Goal: Task Accomplishment & Management: Use online tool/utility

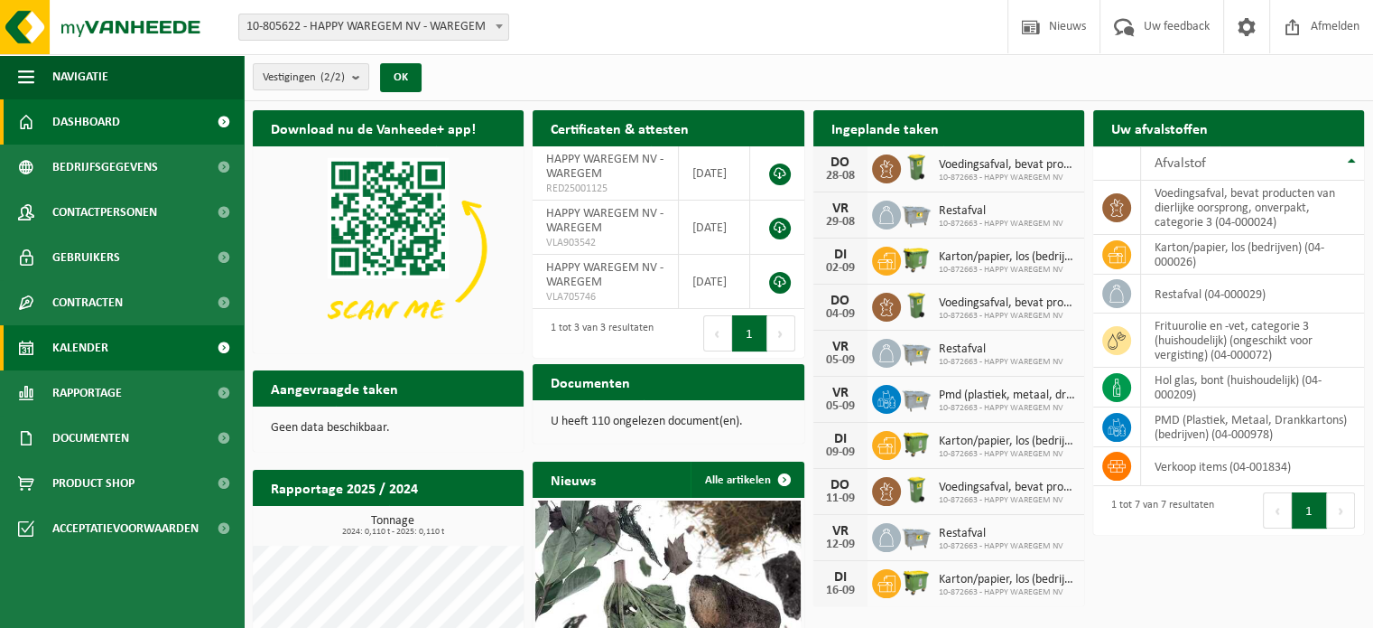
click at [81, 349] on span "Kalender" at bounding box center [80, 347] width 56 height 45
click at [74, 341] on span "Kalender" at bounding box center [80, 347] width 56 height 45
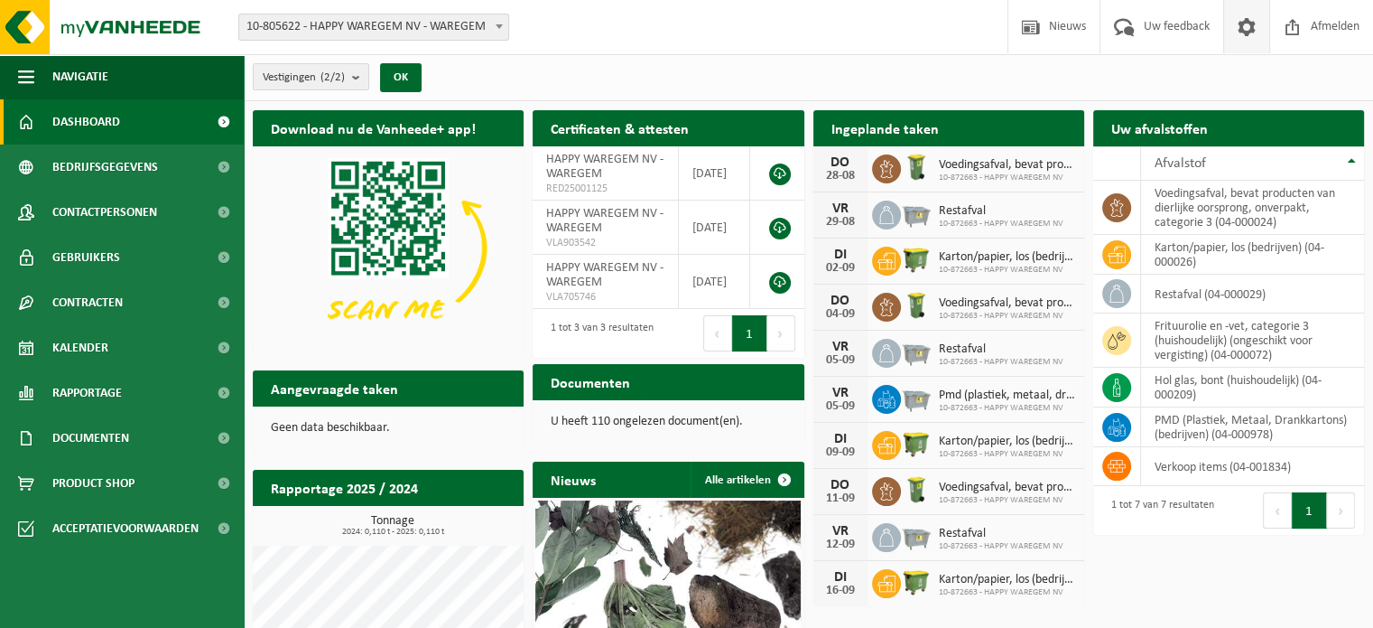
click at [23, 342] on span at bounding box center [26, 347] width 16 height 45
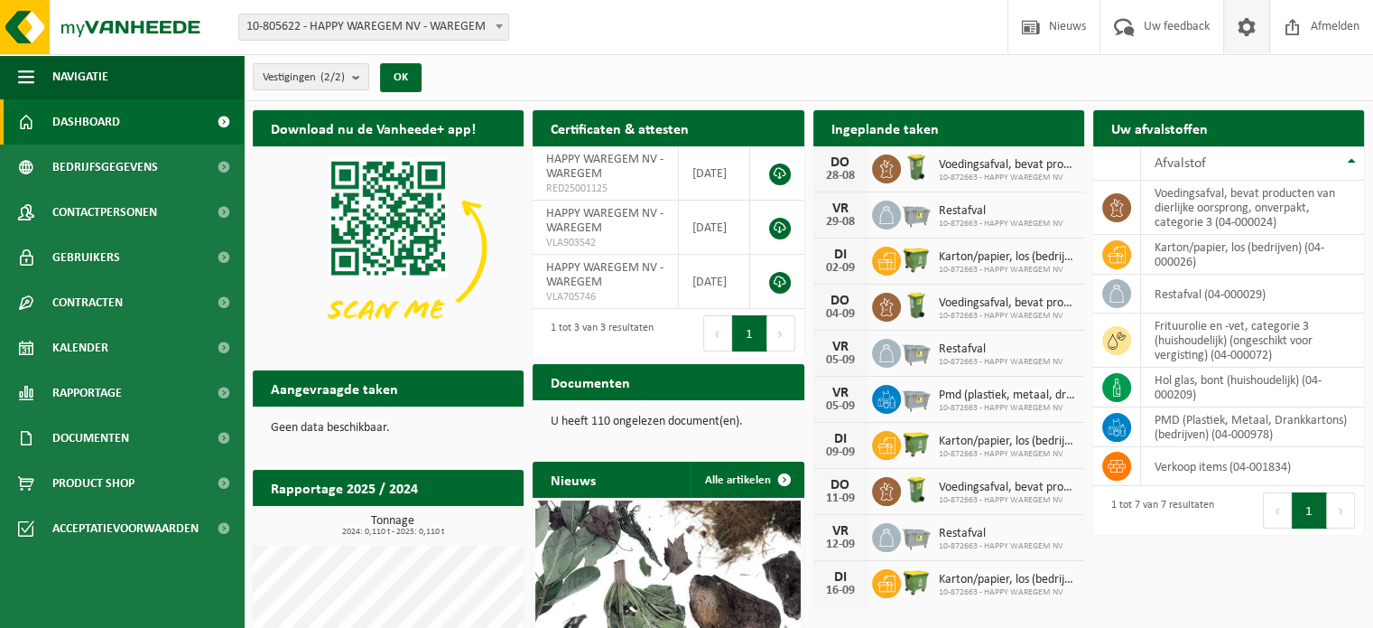
click at [23, 342] on span at bounding box center [26, 347] width 16 height 45
click at [98, 303] on span "Contracten" at bounding box center [87, 302] width 70 height 45
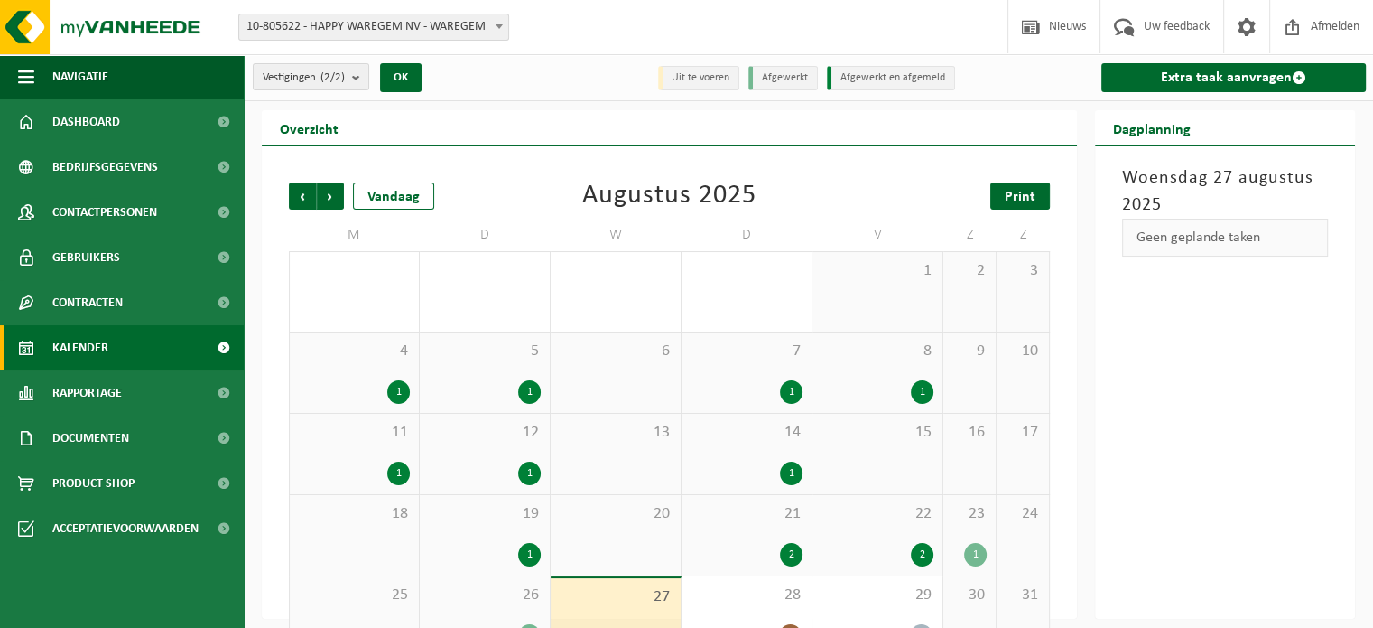
click at [1018, 191] on span "Print" at bounding box center [1020, 197] width 31 height 14
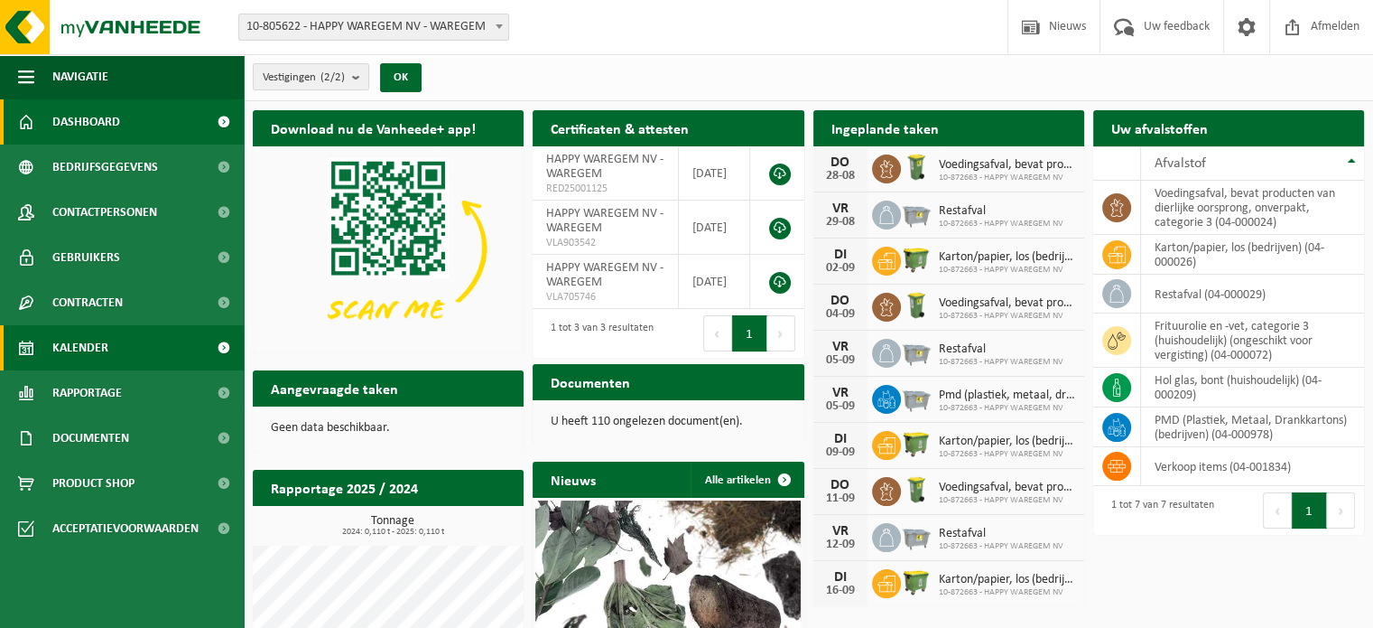
click at [25, 347] on span at bounding box center [26, 347] width 16 height 45
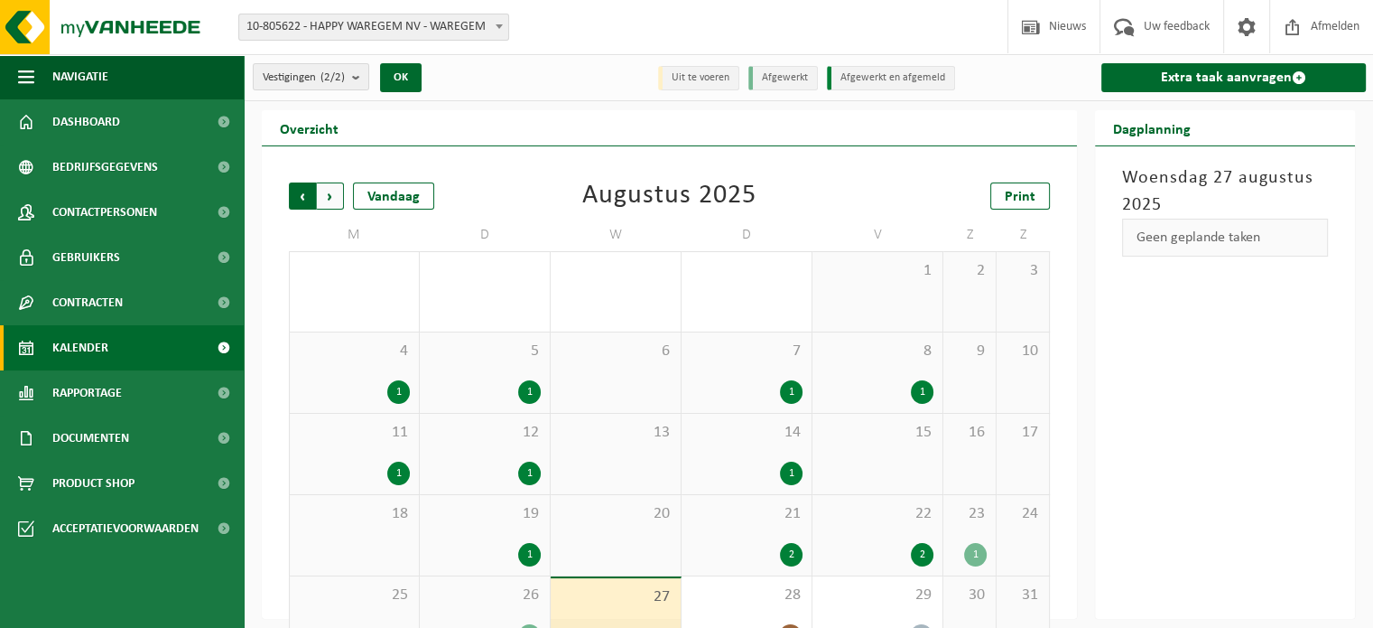
click at [324, 191] on span "Volgende" at bounding box center [330, 195] width 27 height 27
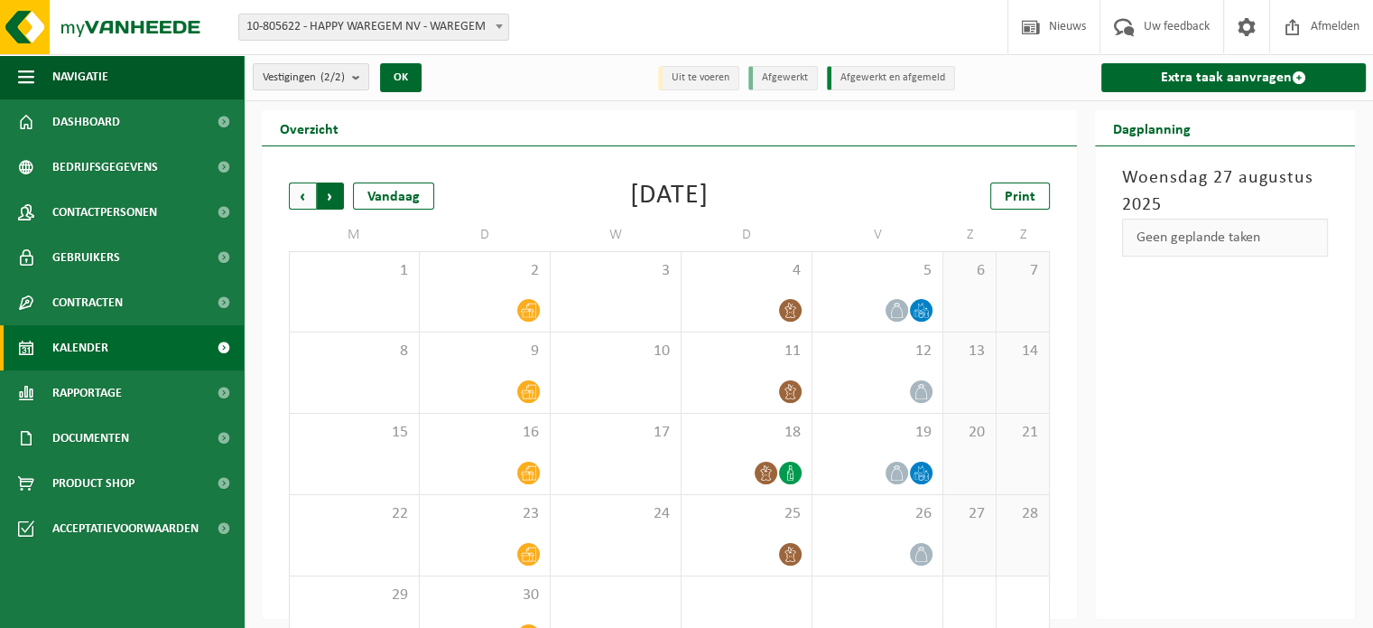
click at [303, 194] on span "Vorige" at bounding box center [302, 195] width 27 height 27
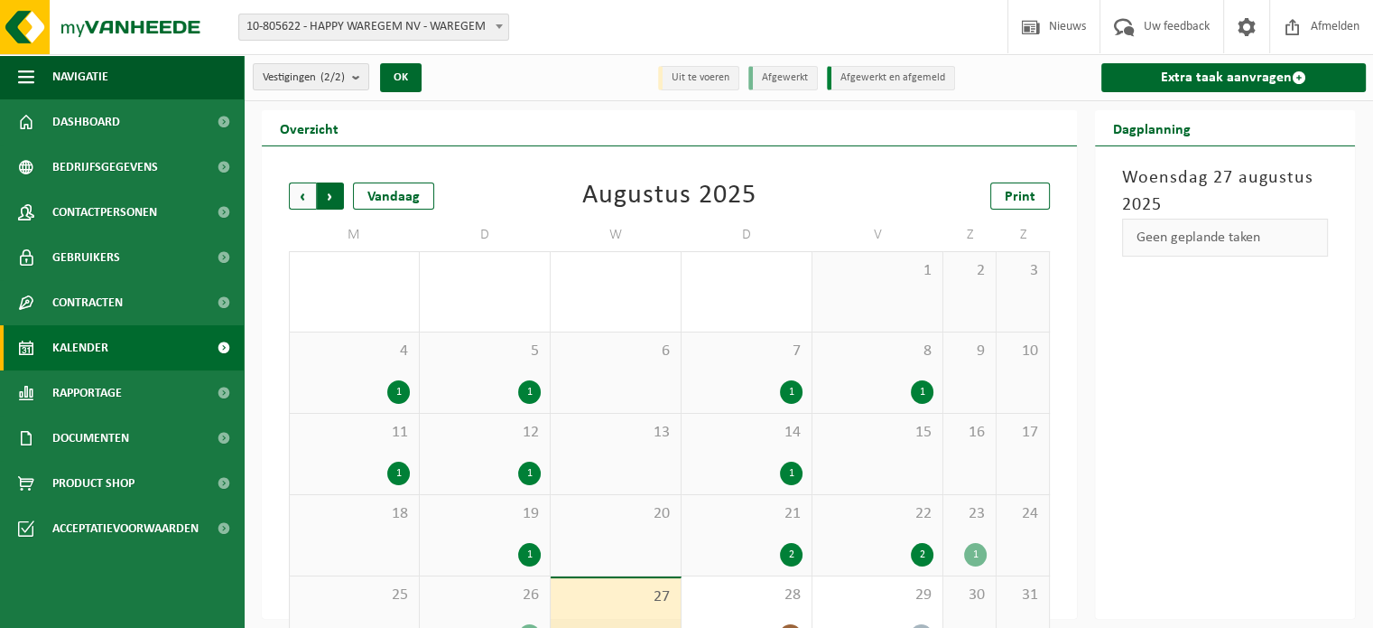
click at [296, 188] on span "Vorige" at bounding box center [302, 195] width 27 height 27
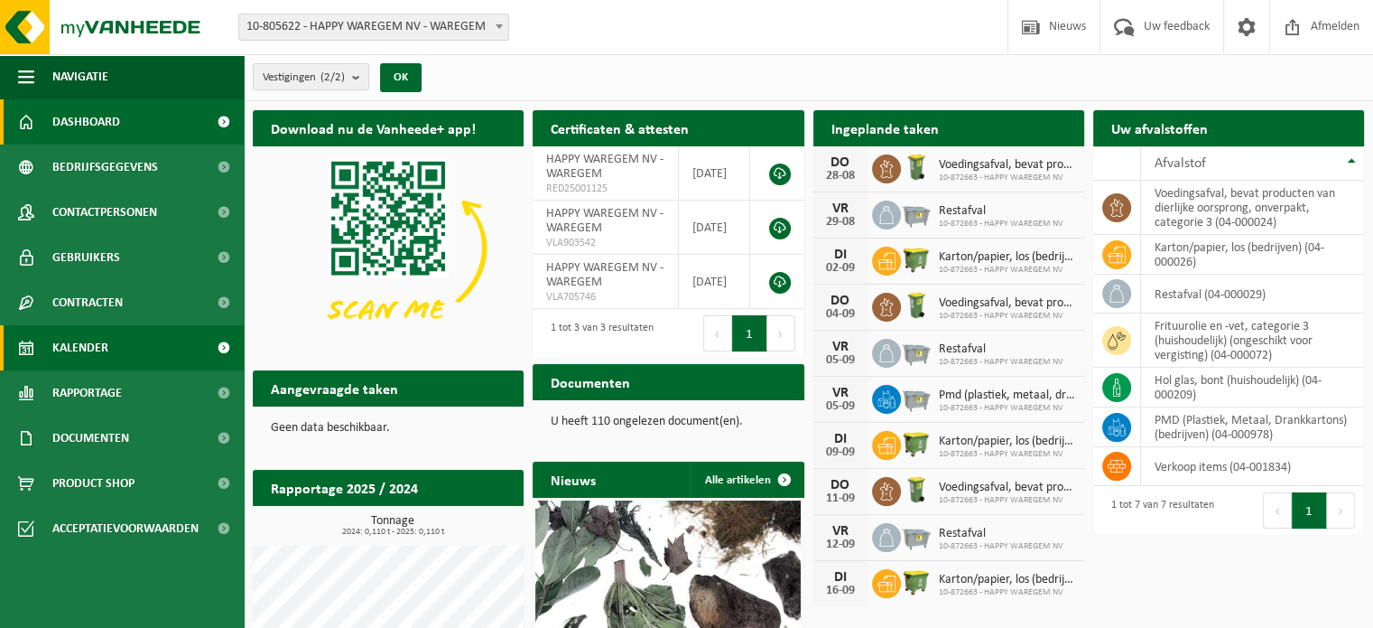
click at [29, 344] on span at bounding box center [26, 347] width 16 height 45
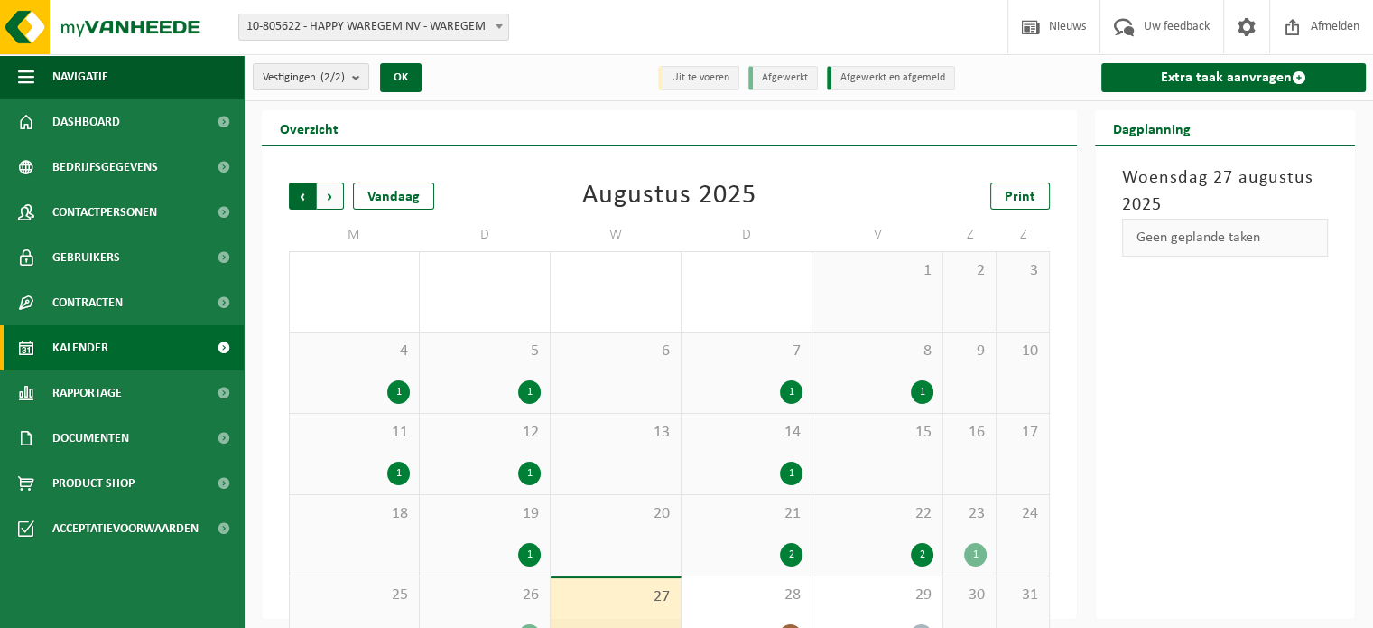
click at [329, 188] on span "Volgende" at bounding box center [330, 195] width 27 height 27
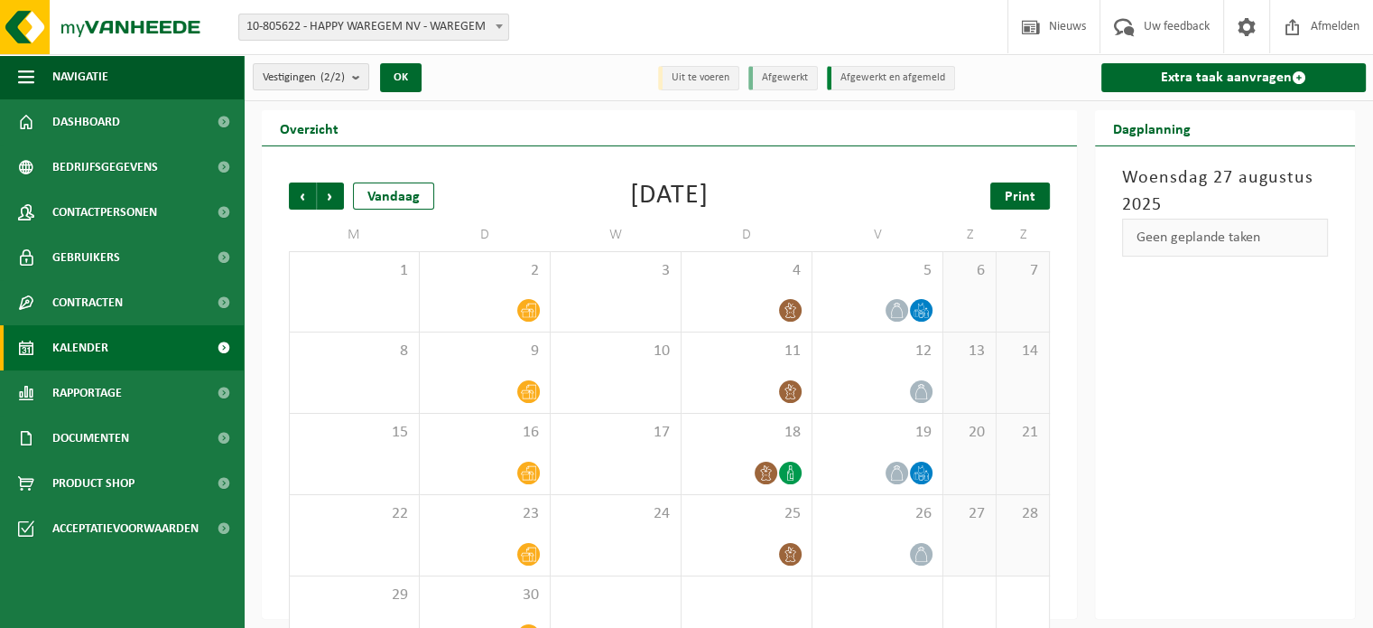
click at [1023, 190] on span "Print" at bounding box center [1020, 197] width 31 height 14
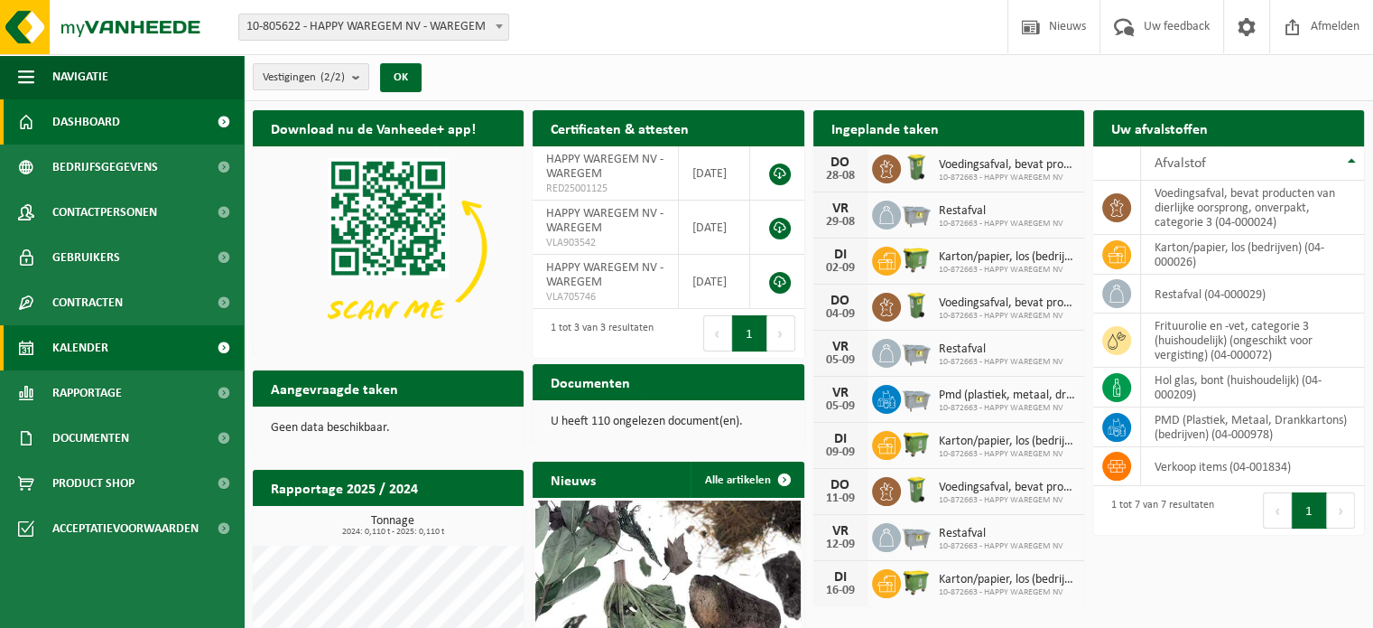
click at [29, 346] on span at bounding box center [26, 347] width 16 height 45
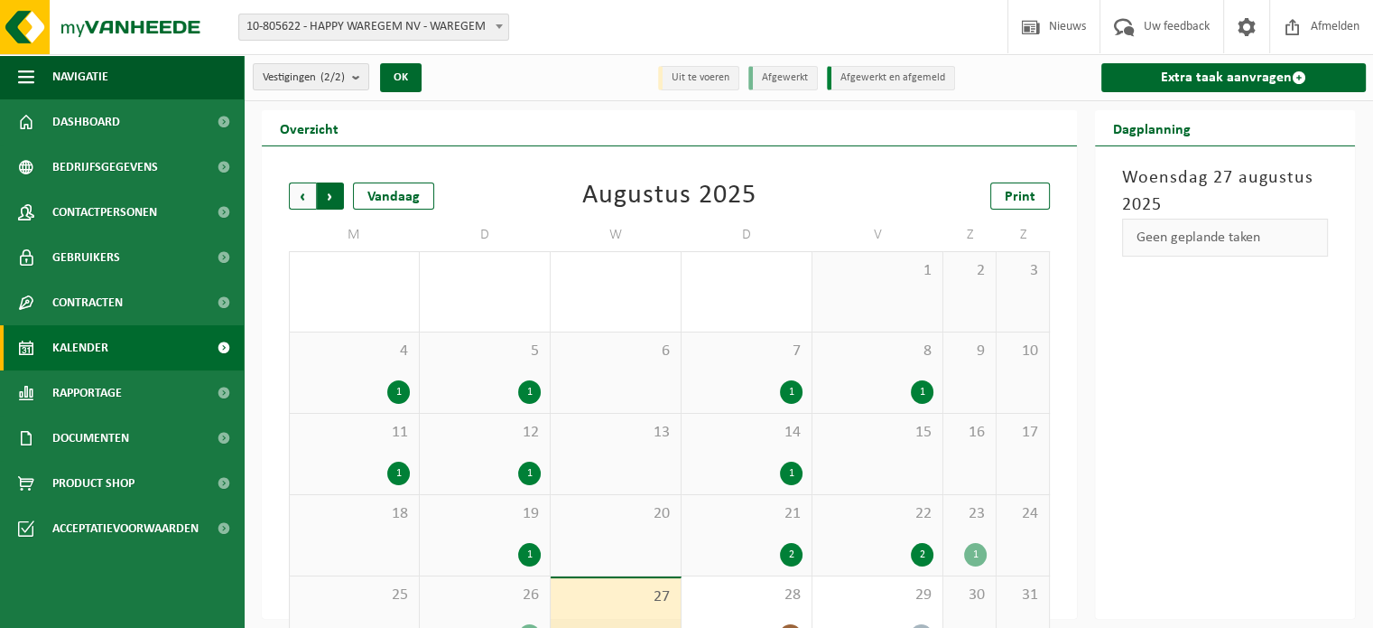
click at [303, 191] on span "Vorige" at bounding box center [302, 195] width 27 height 27
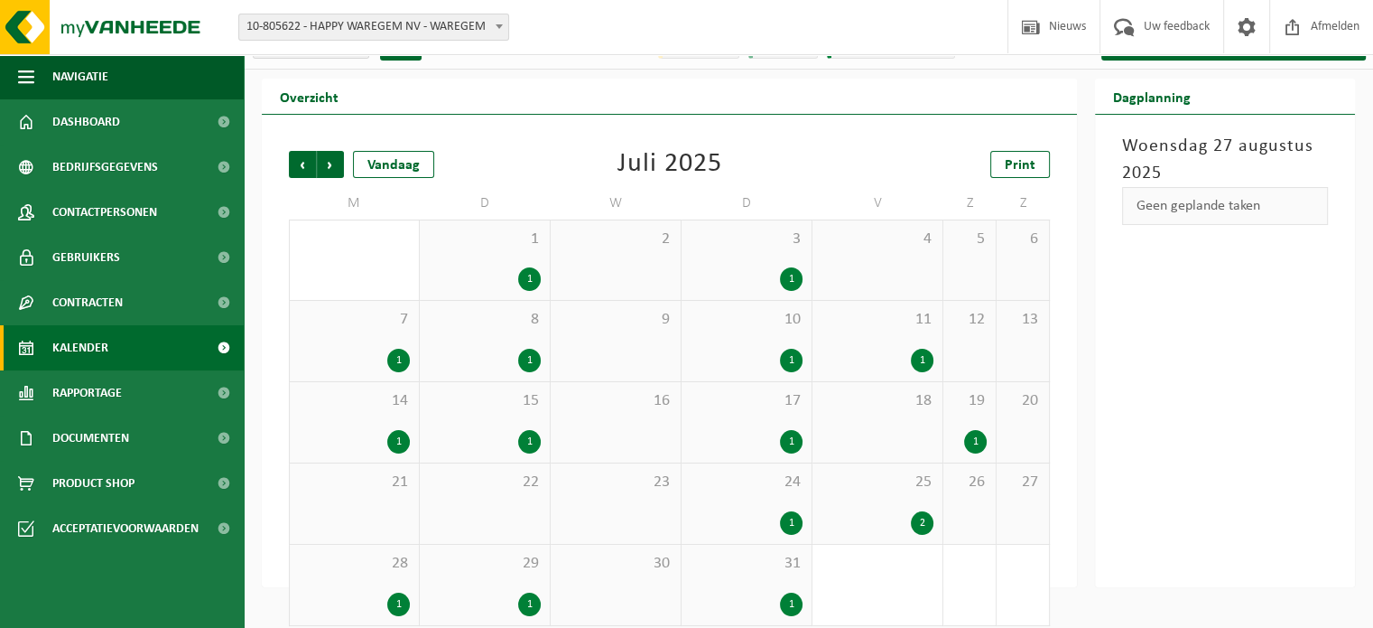
scroll to position [47, 0]
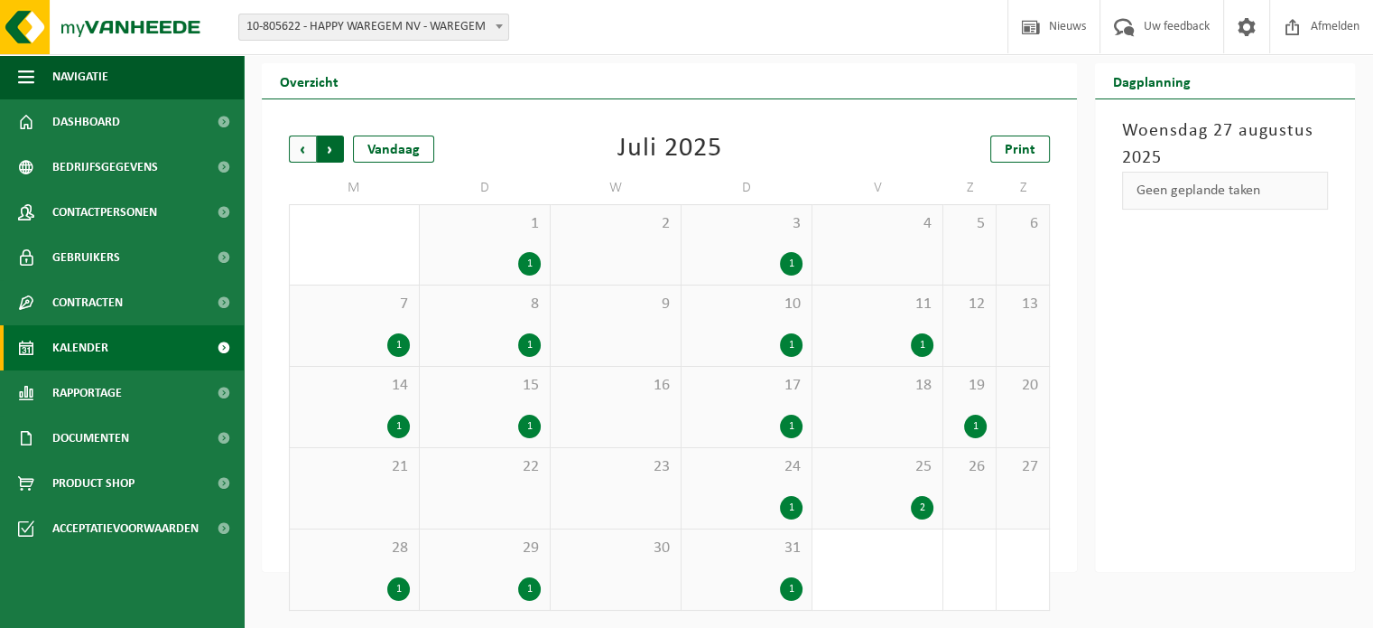
click at [294, 140] on span "Vorige" at bounding box center [302, 148] width 27 height 27
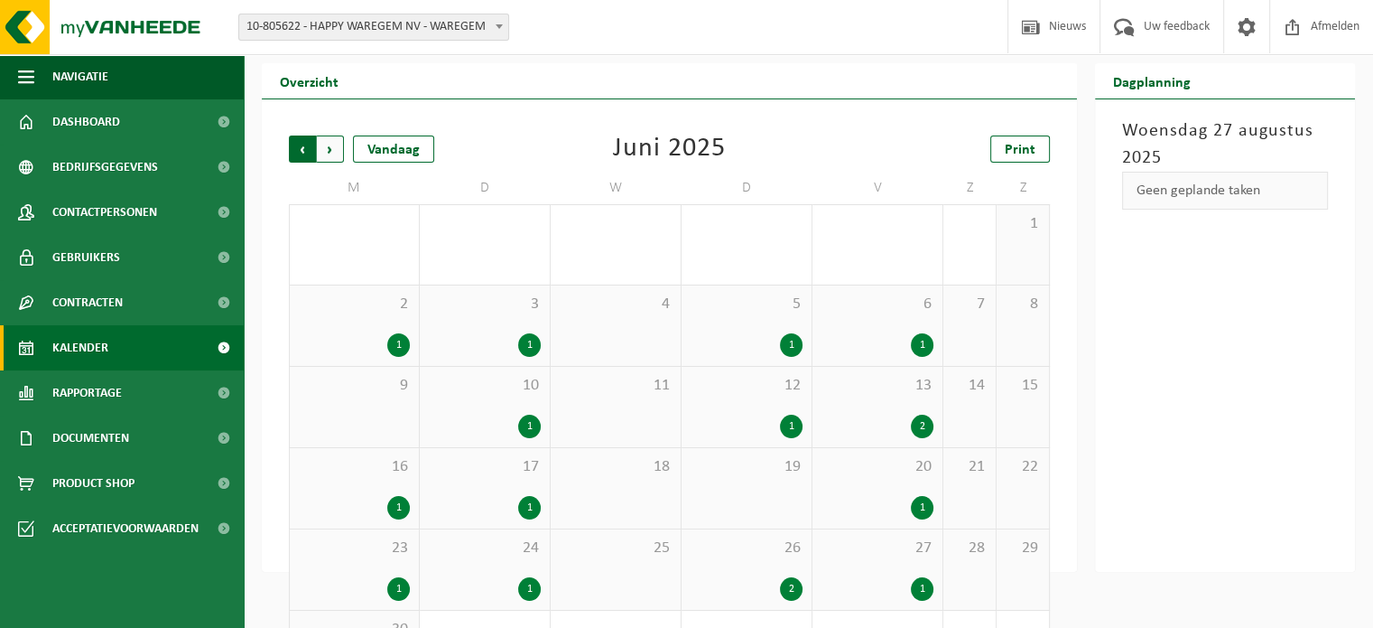
click at [326, 146] on span "Volgende" at bounding box center [330, 148] width 27 height 27
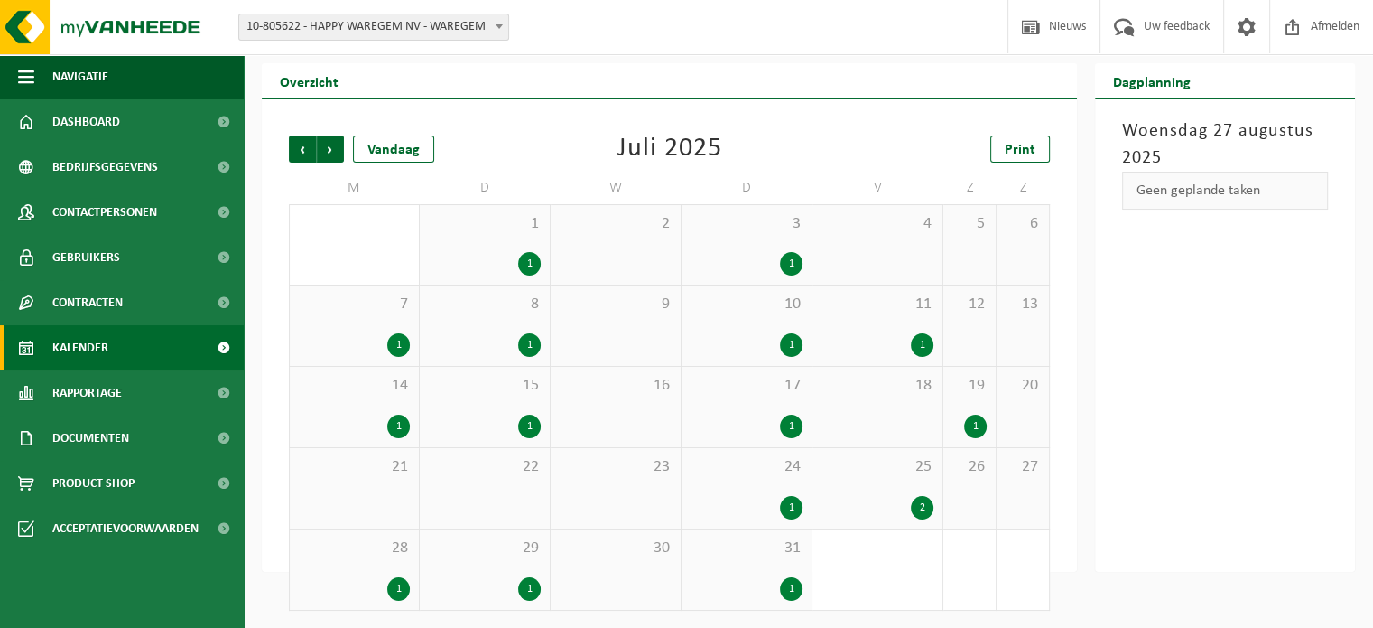
click at [326, 146] on span "Volgende" at bounding box center [330, 148] width 27 height 27
